Goal: Entertainment & Leisure: Browse casually

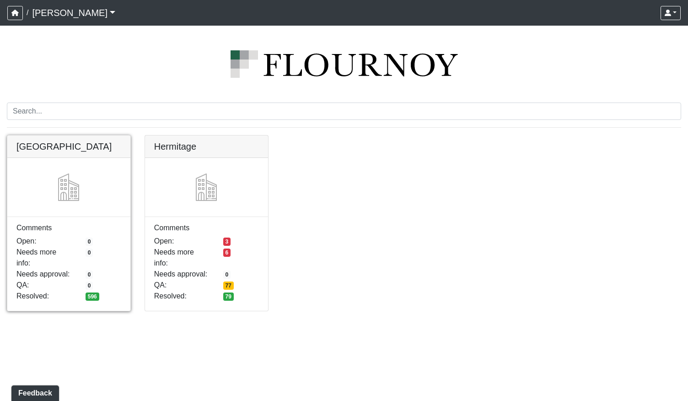
click at [80, 135] on link at bounding box center [68, 135] width 123 height 0
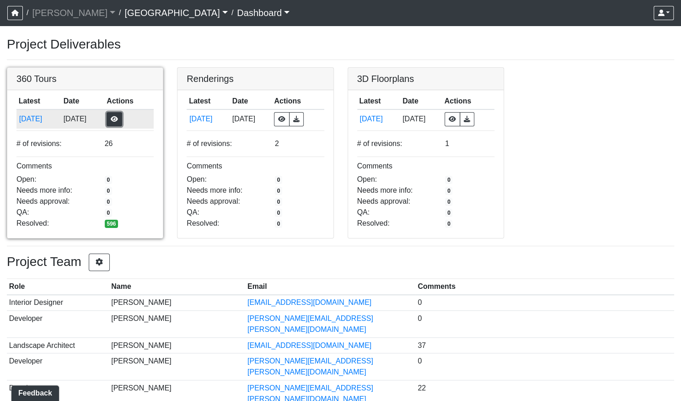
click at [122, 122] on button "button" at bounding box center [115, 119] width 16 height 14
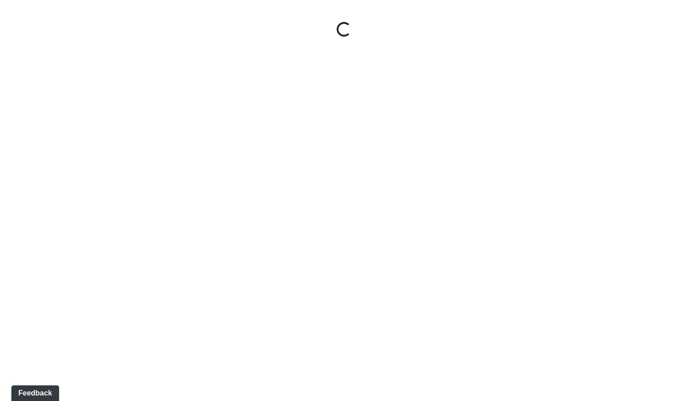
select select "gontoaMErPAtzSBVXh4ptW"
select select "h3ebyGk32eUmSzz99H473o"
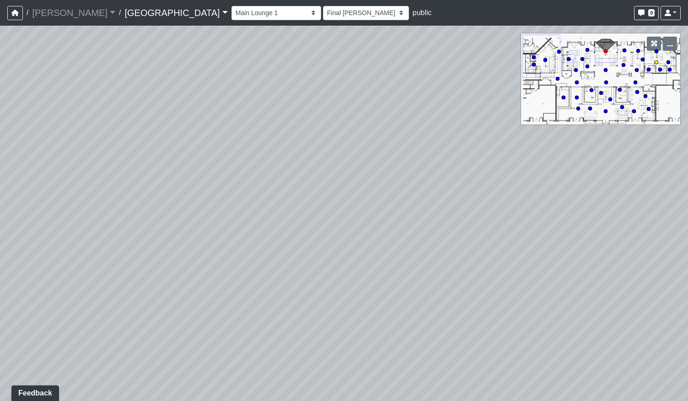
click at [658, 61] on icon at bounding box center [656, 62] width 5 height 5
select select "tiT8Tjknz2DSiMmwk11F66"
select select "h3ebyGk32eUmSzz99H473o"
drag, startPoint x: 517, startPoint y: 210, endPoint x: 370, endPoint y: 242, distance: 149.8
click at [354, 246] on div "Loading... Pool Courtyard Entry 1 Loading... Main Lounge 2 Loading... Pool Cour…" at bounding box center [344, 213] width 688 height 375
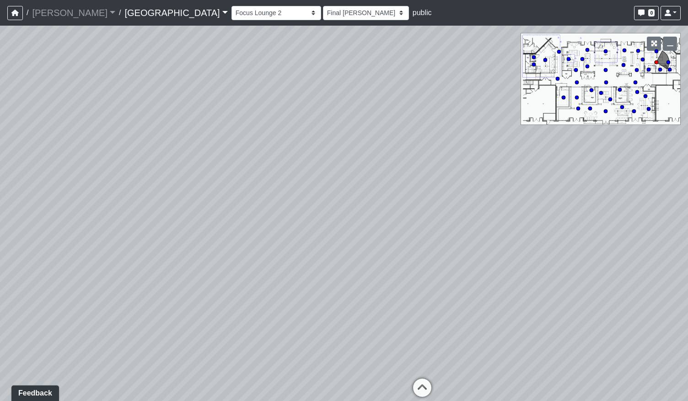
drag, startPoint x: 481, startPoint y: 254, endPoint x: 396, endPoint y: 226, distance: 89.6
click at [322, 210] on div "Loading... Pool Courtyard Entry 1 Loading... Main Lounge 2 Loading... Pool Cour…" at bounding box center [344, 213] width 688 height 375
drag, startPoint x: 370, startPoint y: 223, endPoint x: 269, endPoint y: 213, distance: 101.2
click at [258, 214] on div "Loading... Pool Courtyard Entry 1 Loading... Main Lounge 2 Loading... Pool Cour…" at bounding box center [344, 213] width 688 height 375
drag, startPoint x: 338, startPoint y: 231, endPoint x: 260, endPoint y: 216, distance: 79.7
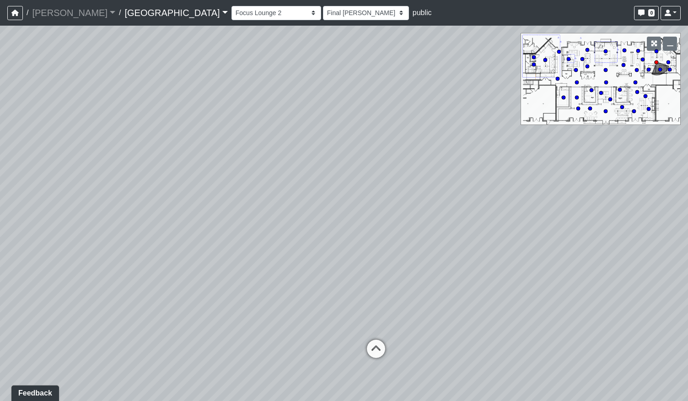
click at [258, 219] on div "Loading... Pool Courtyard Entry 1 Loading... Main Lounge 2 Loading... Pool Cour…" at bounding box center [344, 213] width 688 height 375
drag, startPoint x: 362, startPoint y: 232, endPoint x: 348, endPoint y: 245, distance: 19.8
click at [348, 245] on div "Loading... Pool Courtyard Entry 1 Loading... Main Lounge 2 Loading... Pool Cour…" at bounding box center [344, 213] width 688 height 375
